Goal: Find specific page/section: Find specific page/section

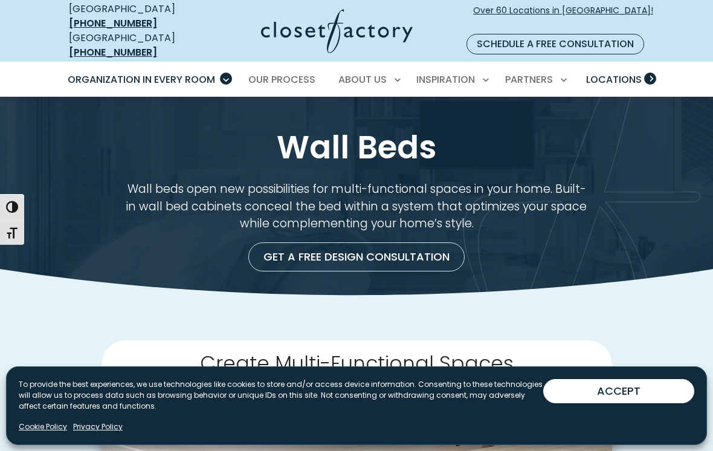
click at [614, 73] on span "Locations" at bounding box center [615, 80] width 56 height 14
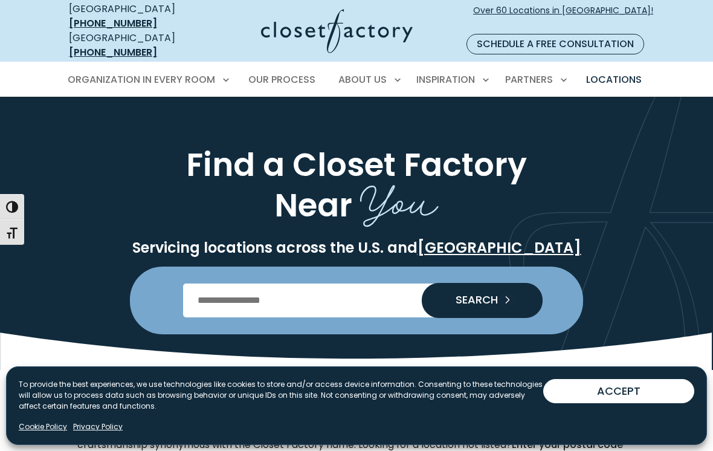
click at [243, 290] on input "Enter Postal Code" at bounding box center [357, 301] width 348 height 34
type input "*****"
click at [459, 294] on span "SEARCH" at bounding box center [472, 299] width 52 height 11
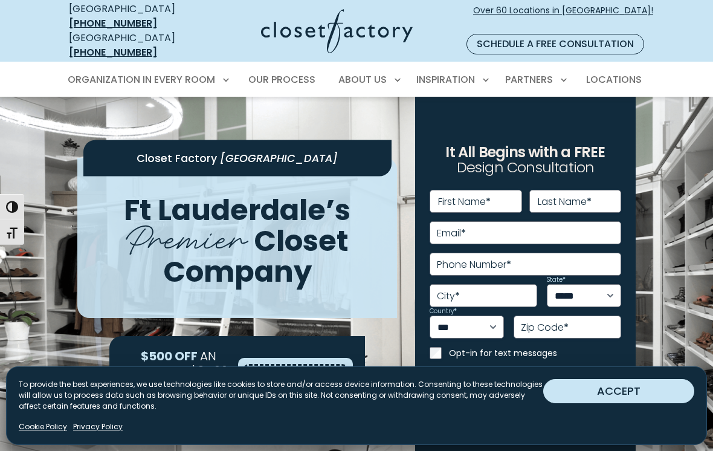
click at [631, 397] on button "ACCEPT" at bounding box center [619, 391] width 151 height 24
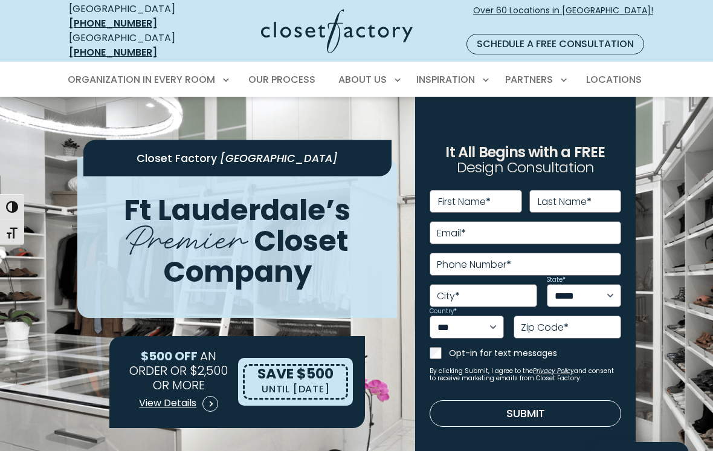
click at [656, 397] on img at bounding box center [356, 325] width 713 height 457
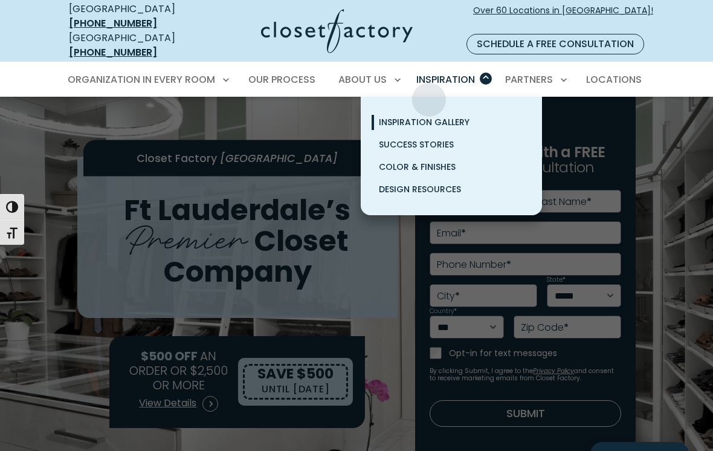
click at [395, 116] on span "Inspiration Gallery" at bounding box center [424, 122] width 91 height 12
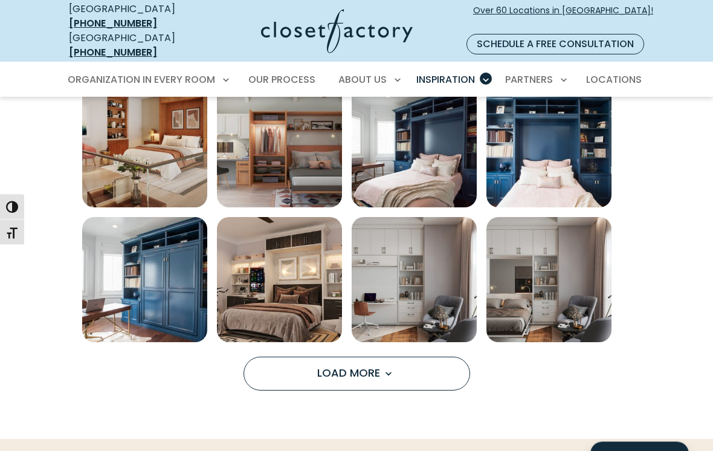
scroll to position [722, 0]
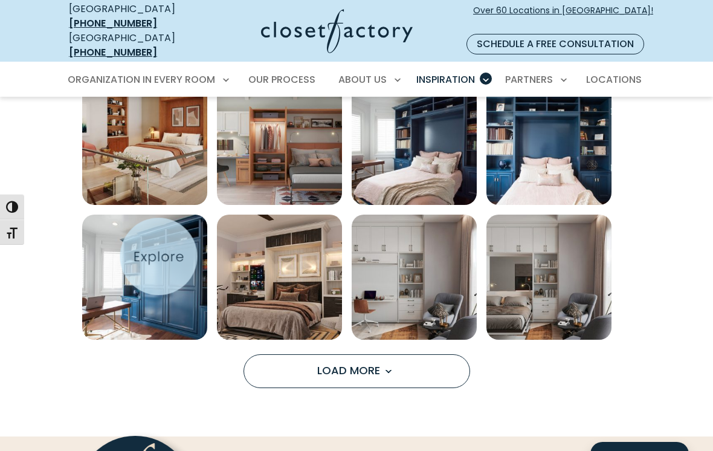
click at [160, 258] on img "Open inspiration gallery to preview enlarged image" at bounding box center [144, 277] width 125 height 125
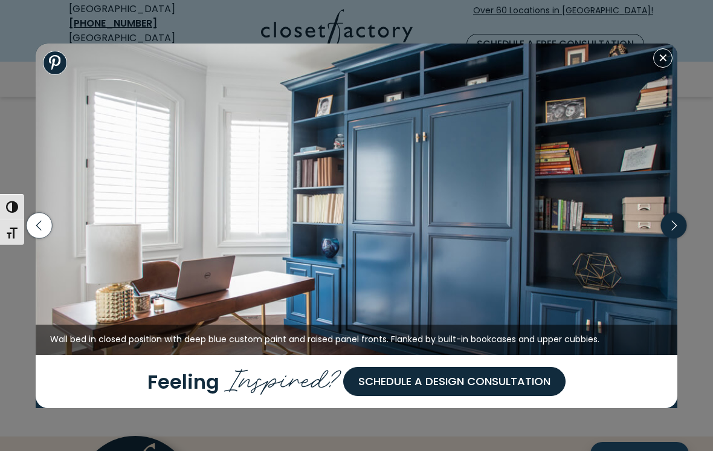
click at [673, 236] on icon "button" at bounding box center [673, 225] width 25 height 25
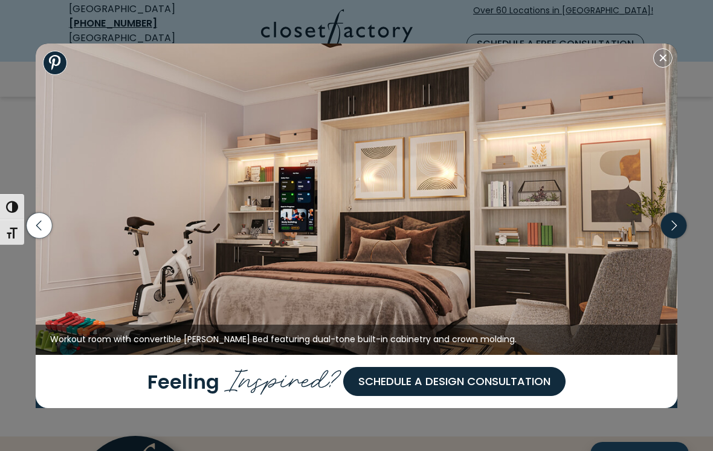
click at [678, 235] on icon "button" at bounding box center [673, 225] width 25 height 25
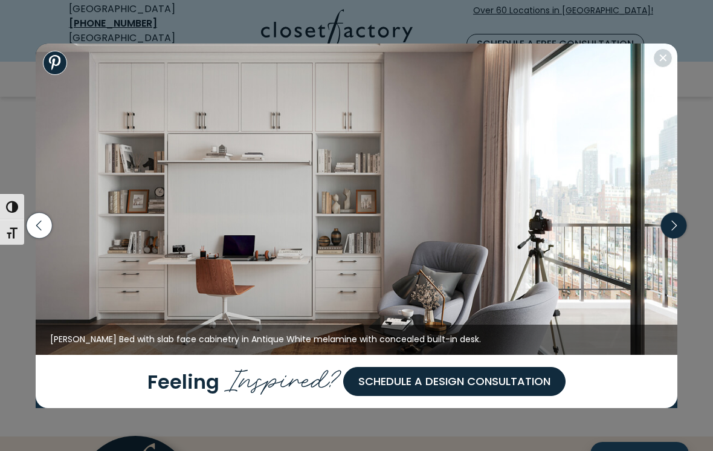
click at [678, 238] on icon "button" at bounding box center [673, 225] width 25 height 25
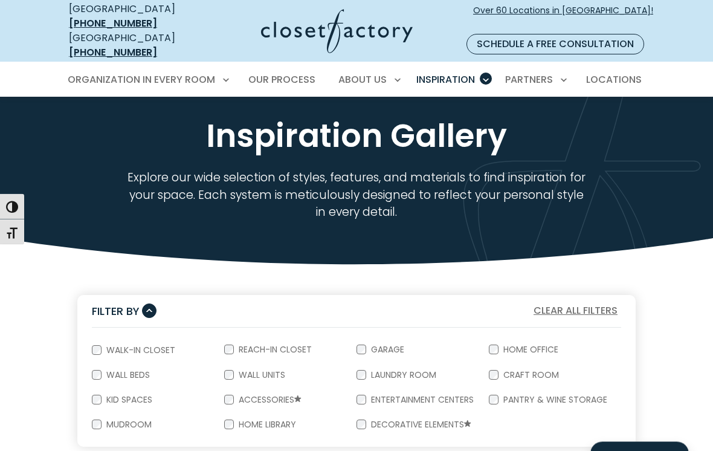
scroll to position [0, 0]
